Goal: Task Accomplishment & Management: Manage account settings

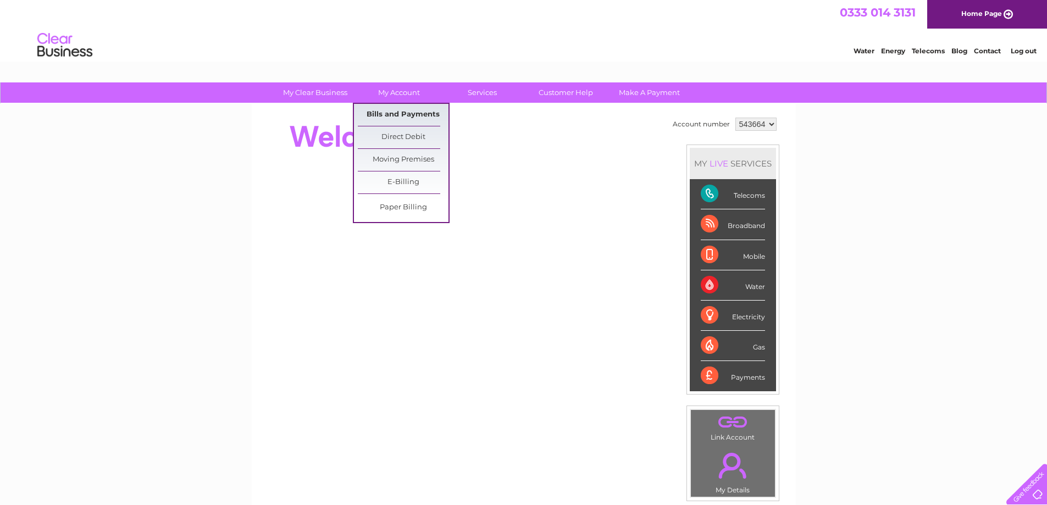
click at [385, 110] on link "Bills and Payments" at bounding box center [403, 115] width 91 height 22
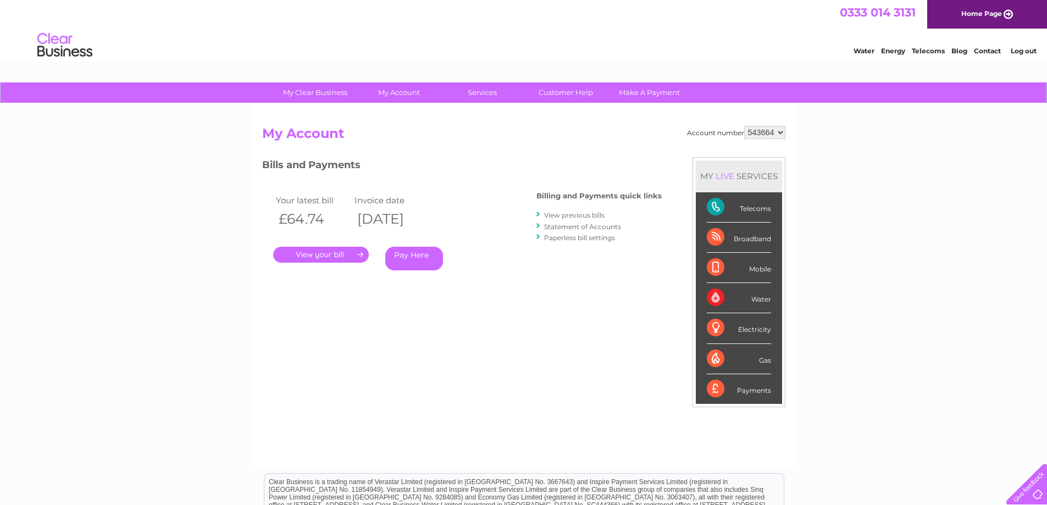
click at [329, 256] on link "." at bounding box center [321, 255] width 96 height 16
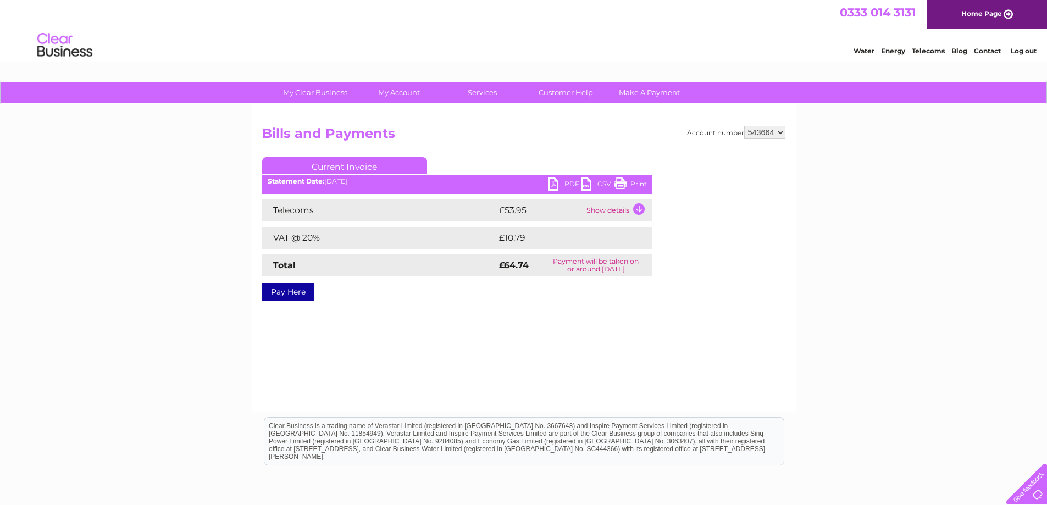
click at [560, 180] on link "PDF" at bounding box center [564, 186] width 33 height 16
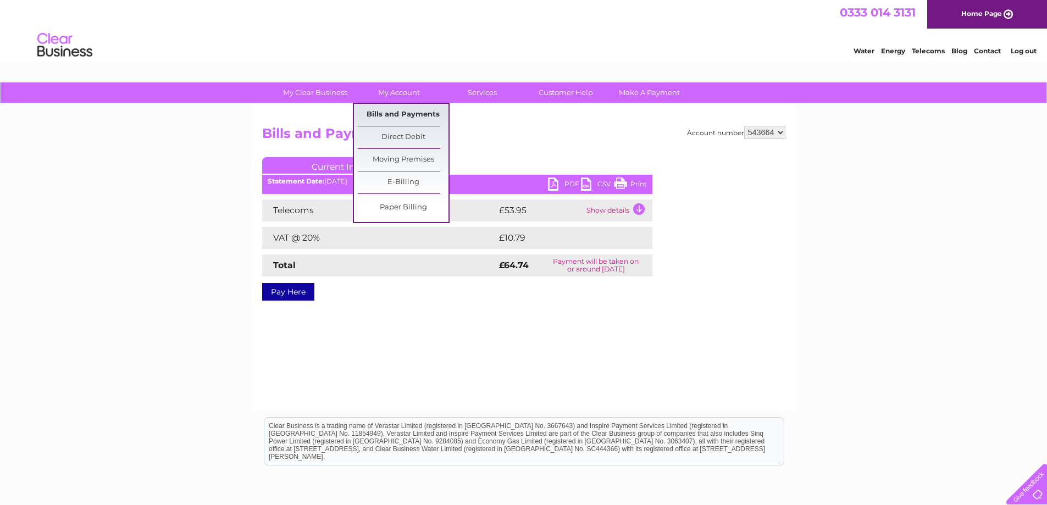
click at [400, 112] on link "Bills and Payments" at bounding box center [403, 115] width 91 height 22
click at [398, 110] on link "Bills and Payments" at bounding box center [403, 115] width 91 height 22
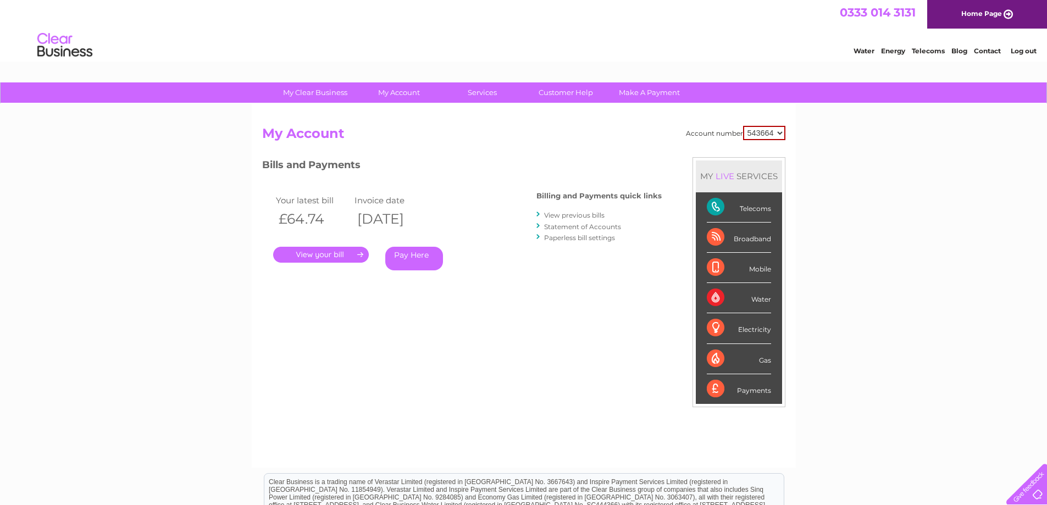
scroll to position [55, 0]
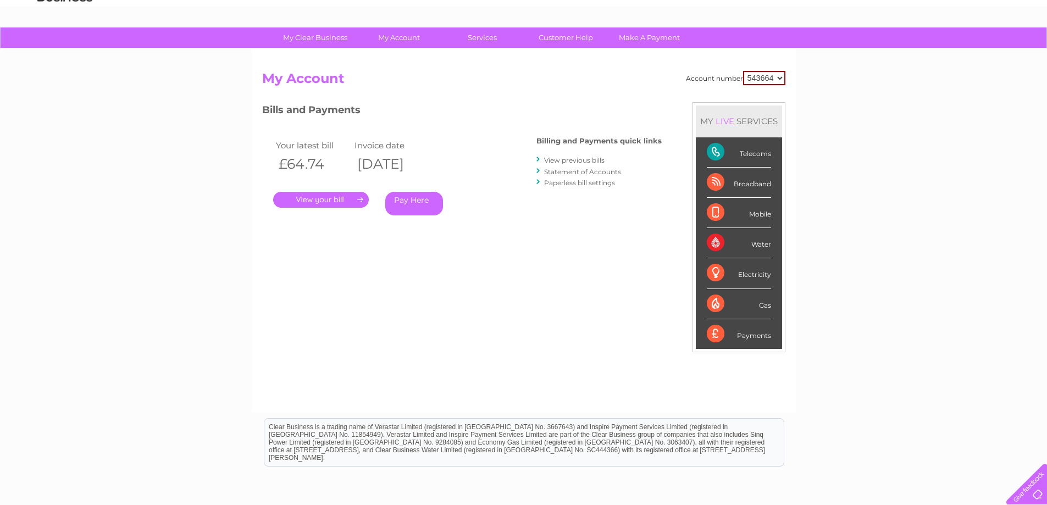
click at [564, 159] on link "View previous bills" at bounding box center [574, 160] width 60 height 8
